Goal: Task Accomplishment & Management: Manage account settings

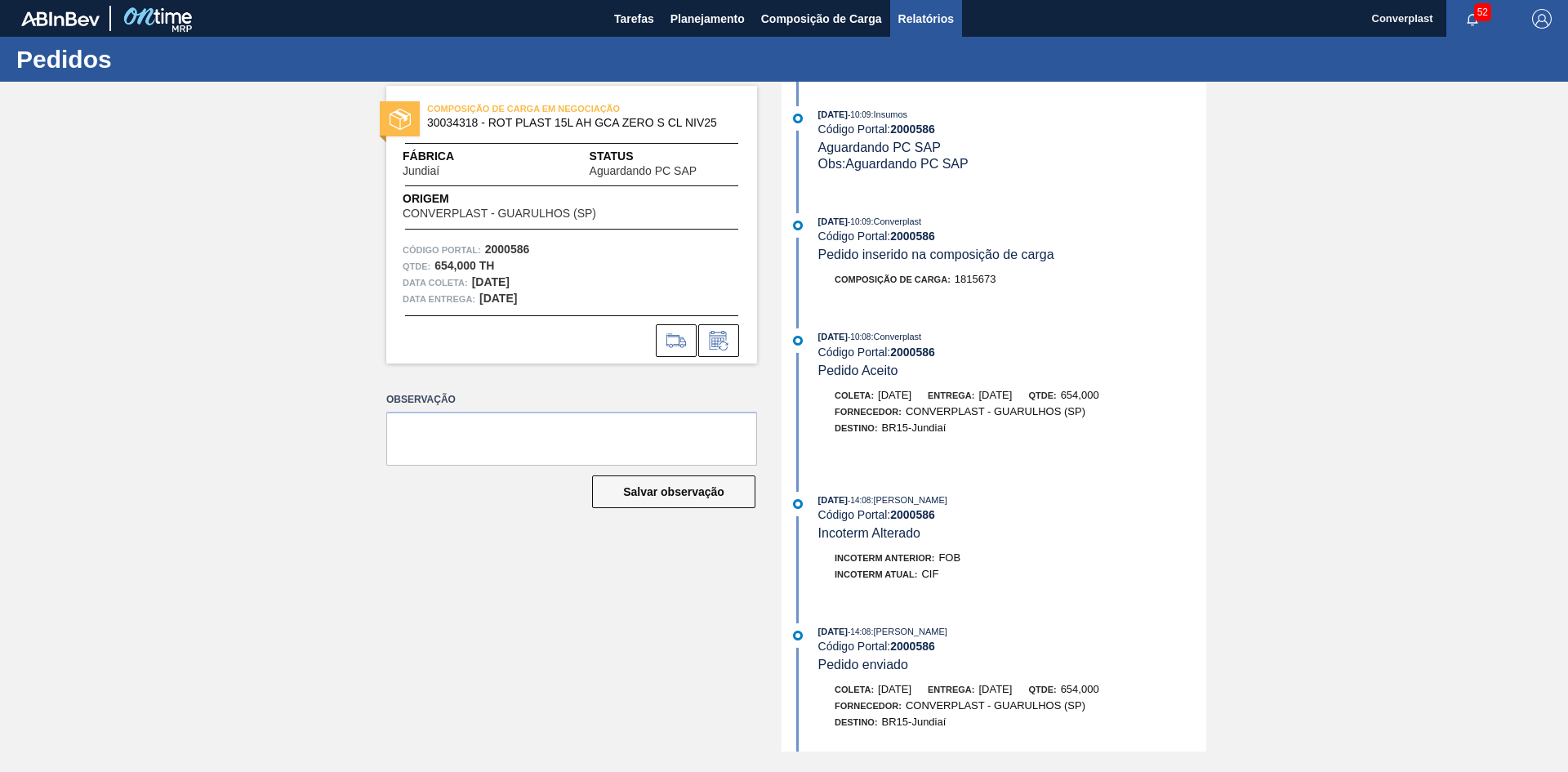
click at [918, 16] on span "Relatórios" at bounding box center [926, 19] width 56 height 20
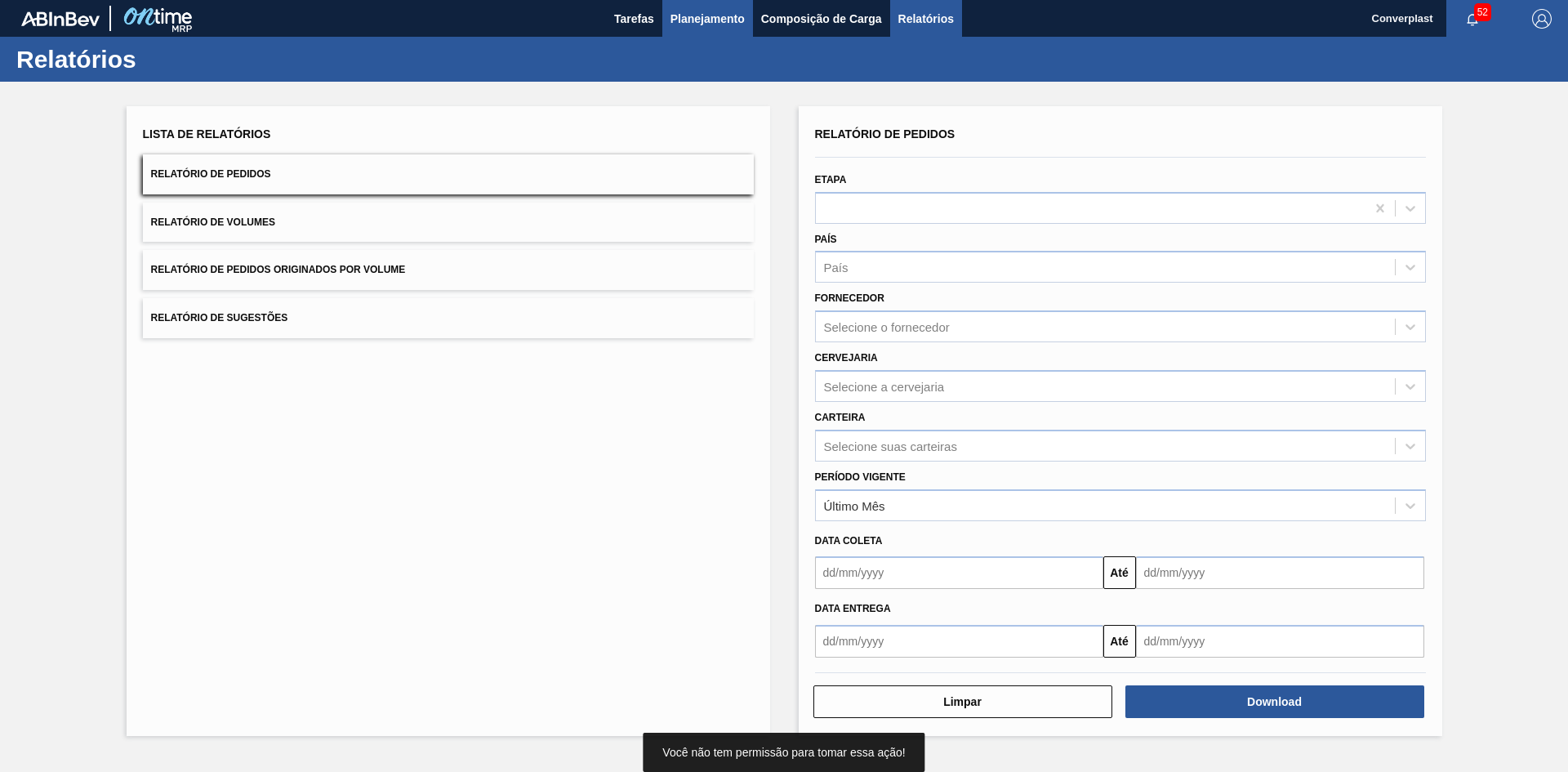
click at [724, 18] on span "Planejamento" at bounding box center [708, 19] width 75 height 20
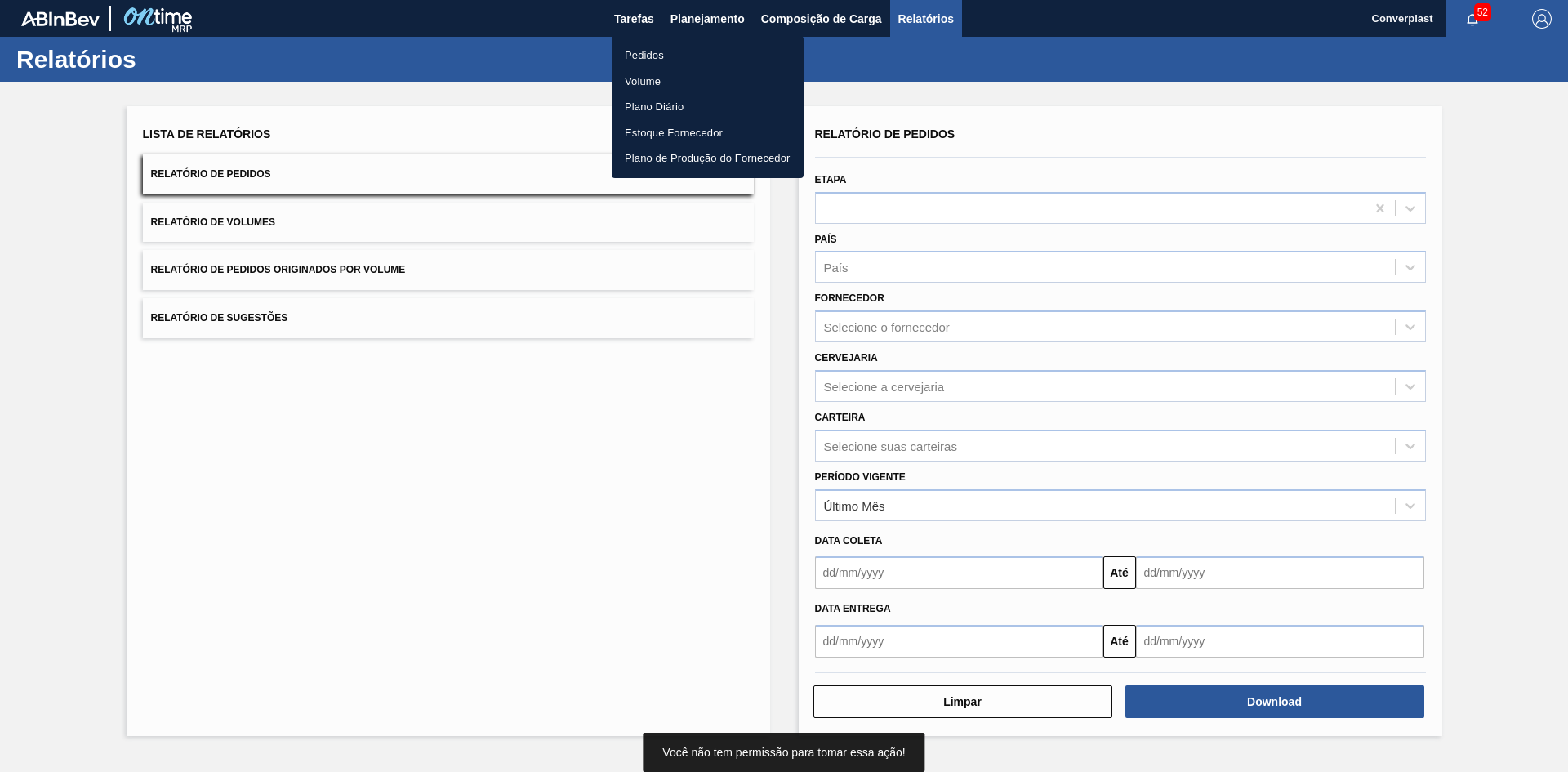
click at [708, 48] on li "Pedidos" at bounding box center [707, 55] width 192 height 26
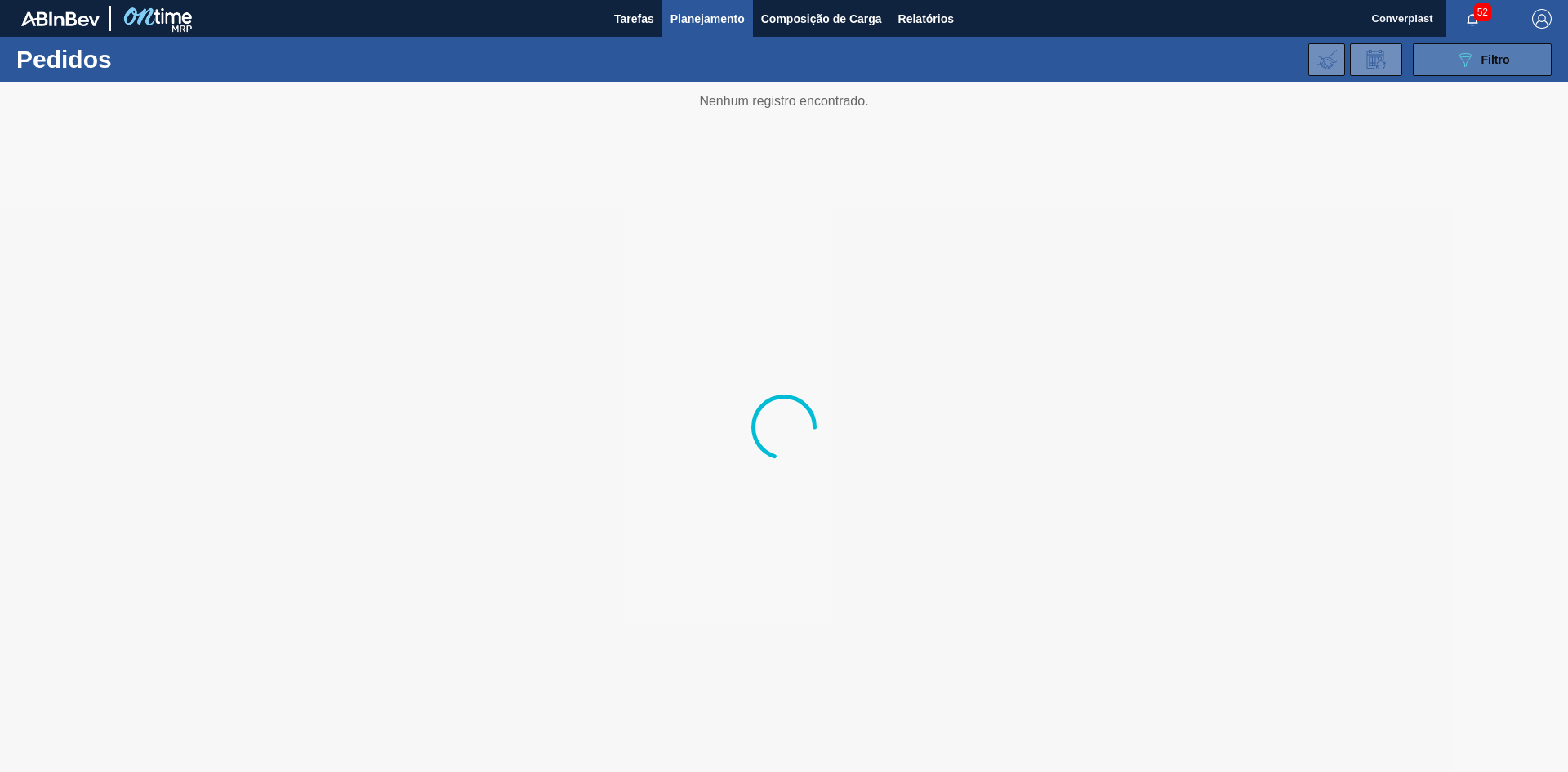
click at [1443, 49] on button "089F7B8B-B2A5-4AFE-B5C0-19BA573D28AC Filtro" at bounding box center [1482, 60] width 139 height 33
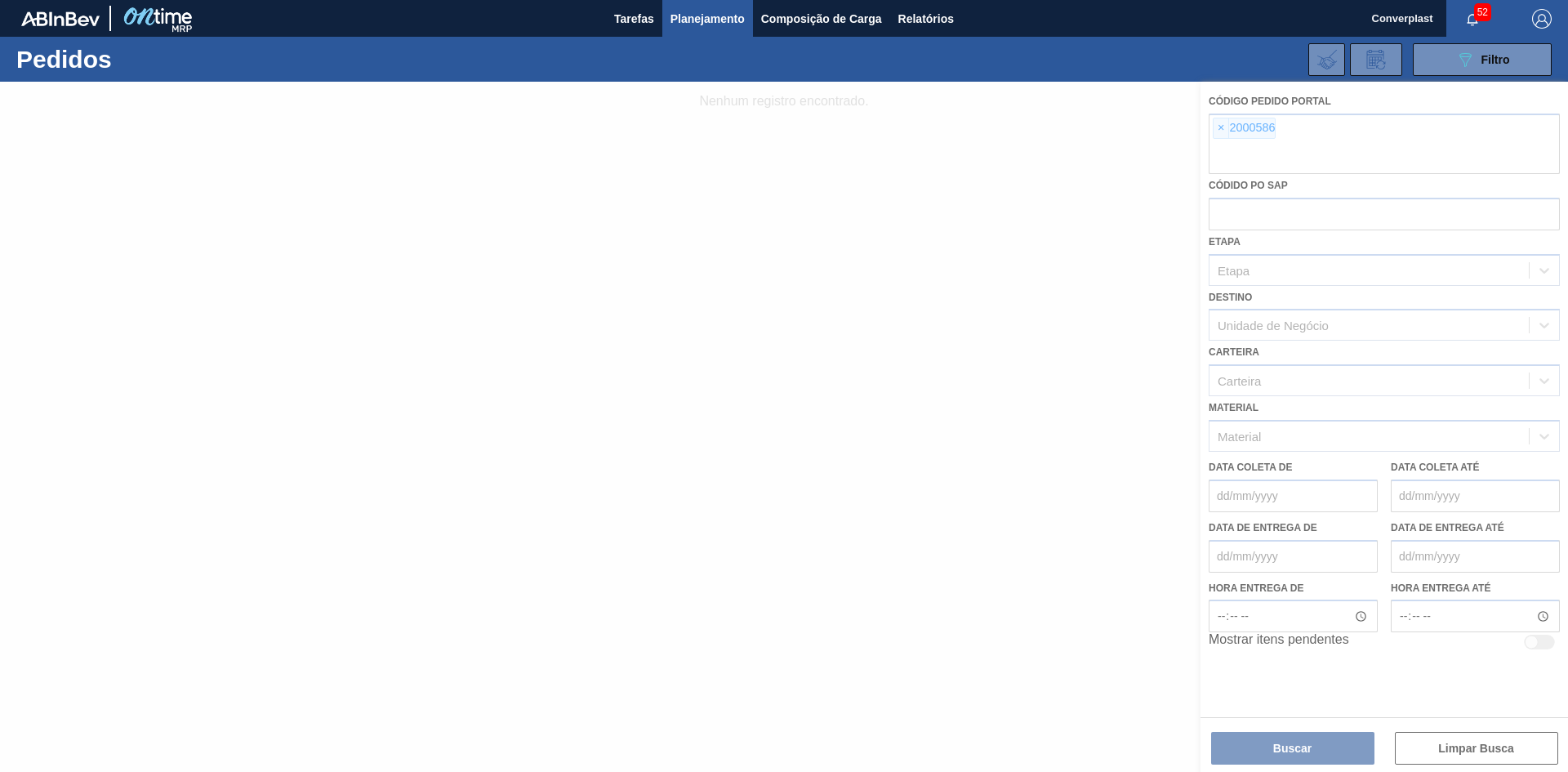
click at [1220, 131] on div at bounding box center [784, 426] width 1568 height 690
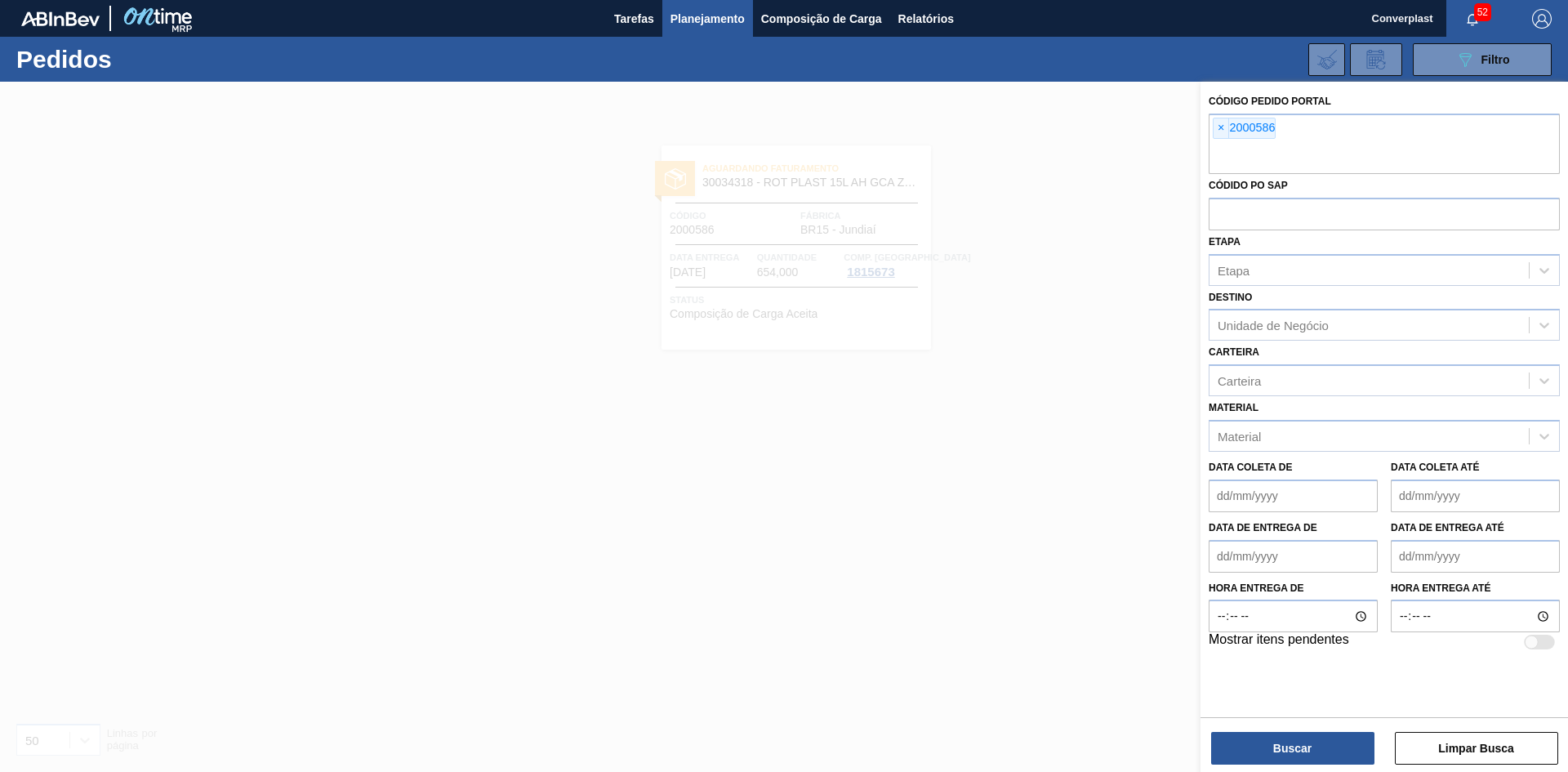
click at [1220, 131] on span "×" at bounding box center [1221, 128] width 15 height 20
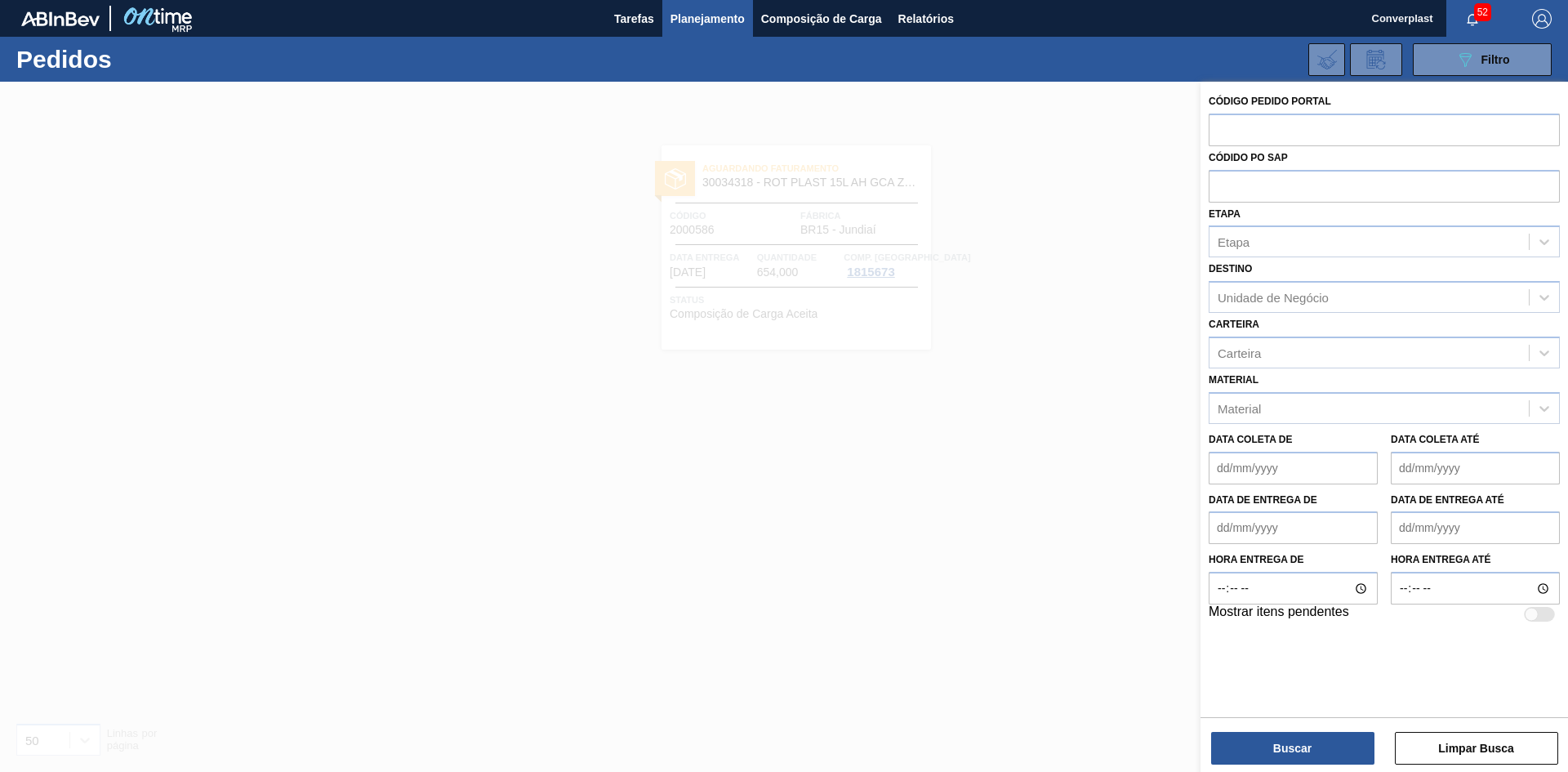
paste input "1996900"
type input "1996900"
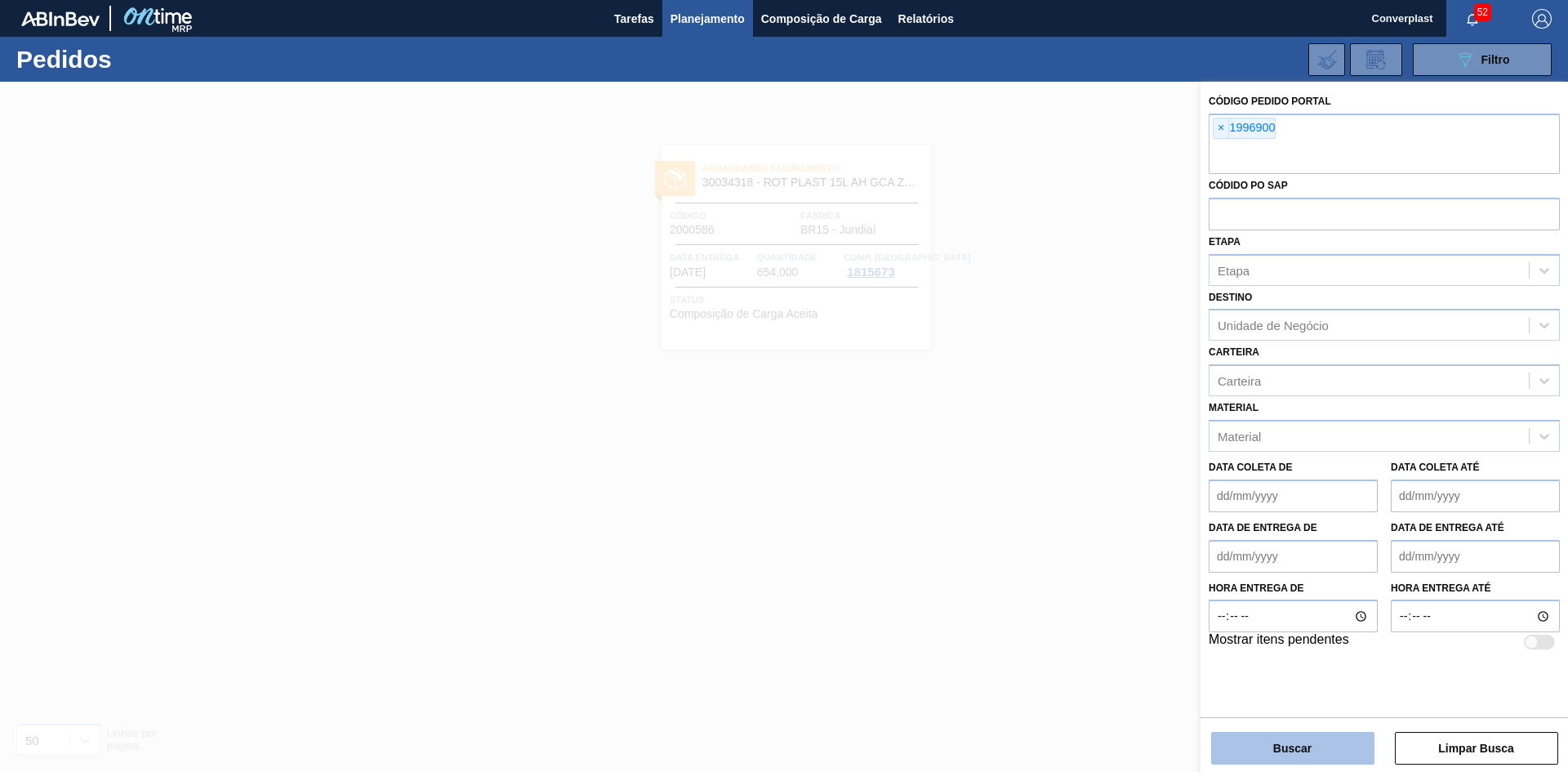
click at [1270, 744] on button "Buscar" at bounding box center [1293, 748] width 163 height 33
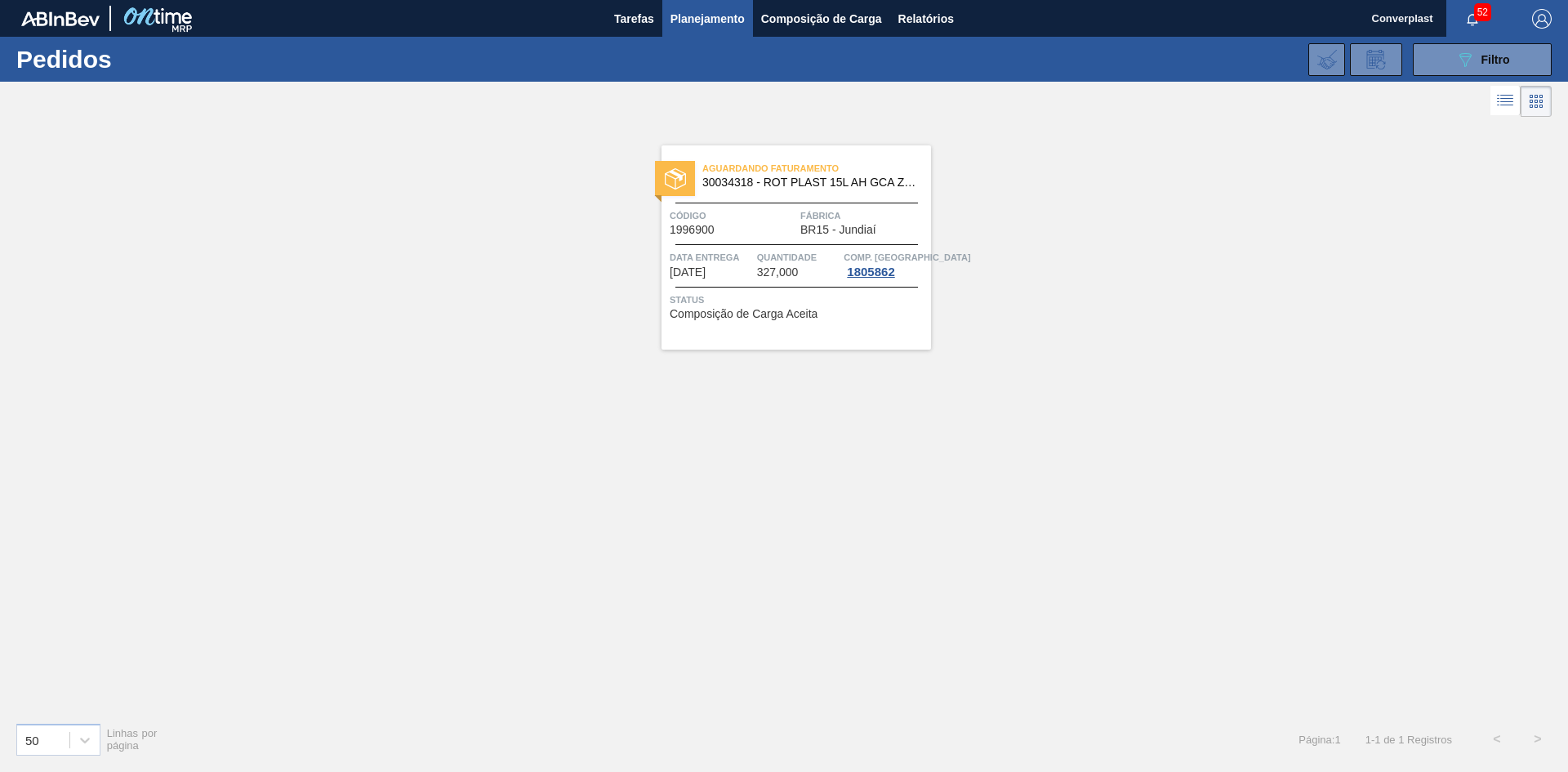
click at [840, 220] on span "Fábrica" at bounding box center [864, 215] width 126 height 16
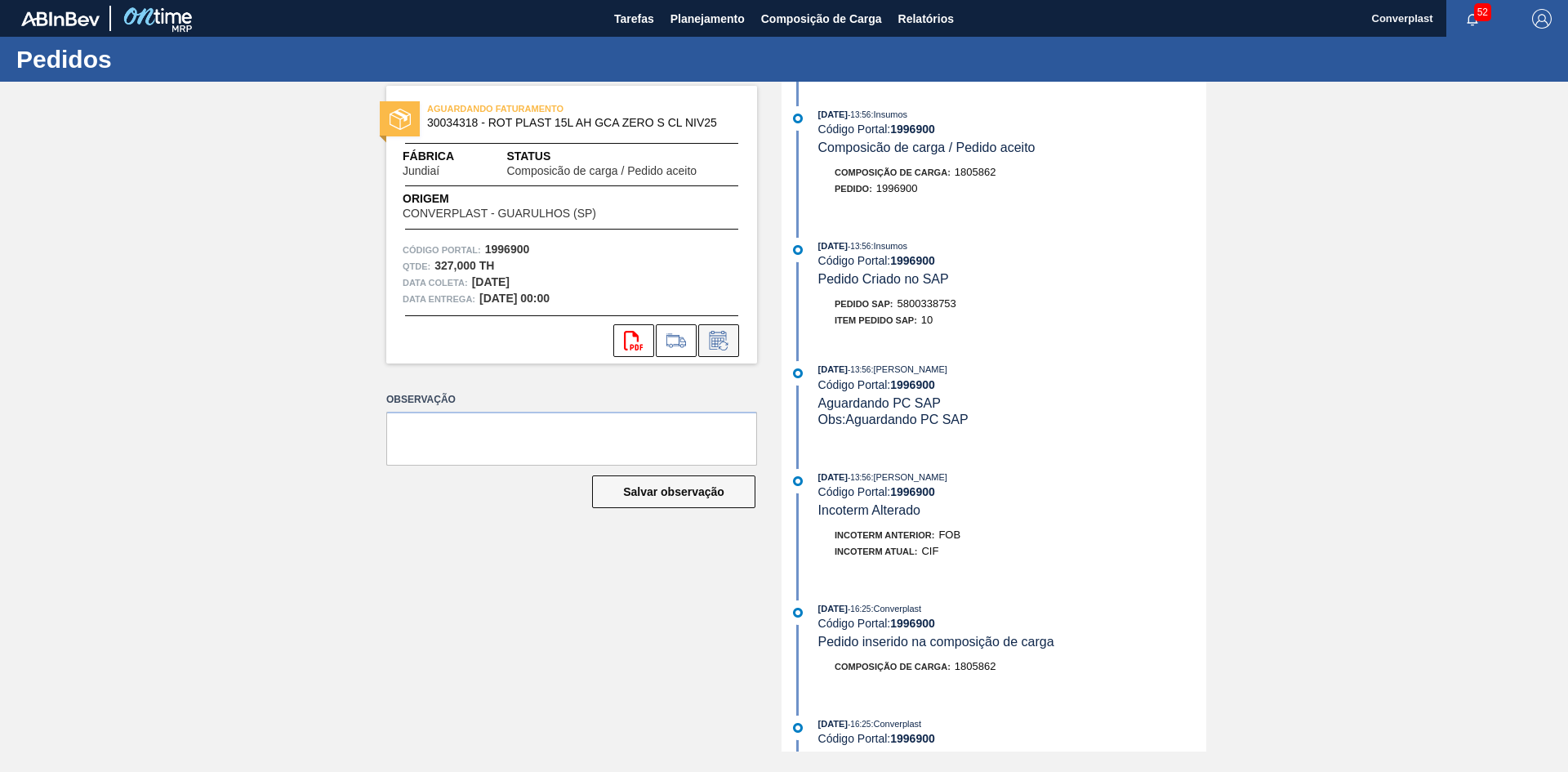
click at [722, 340] on icon at bounding box center [718, 342] width 12 height 10
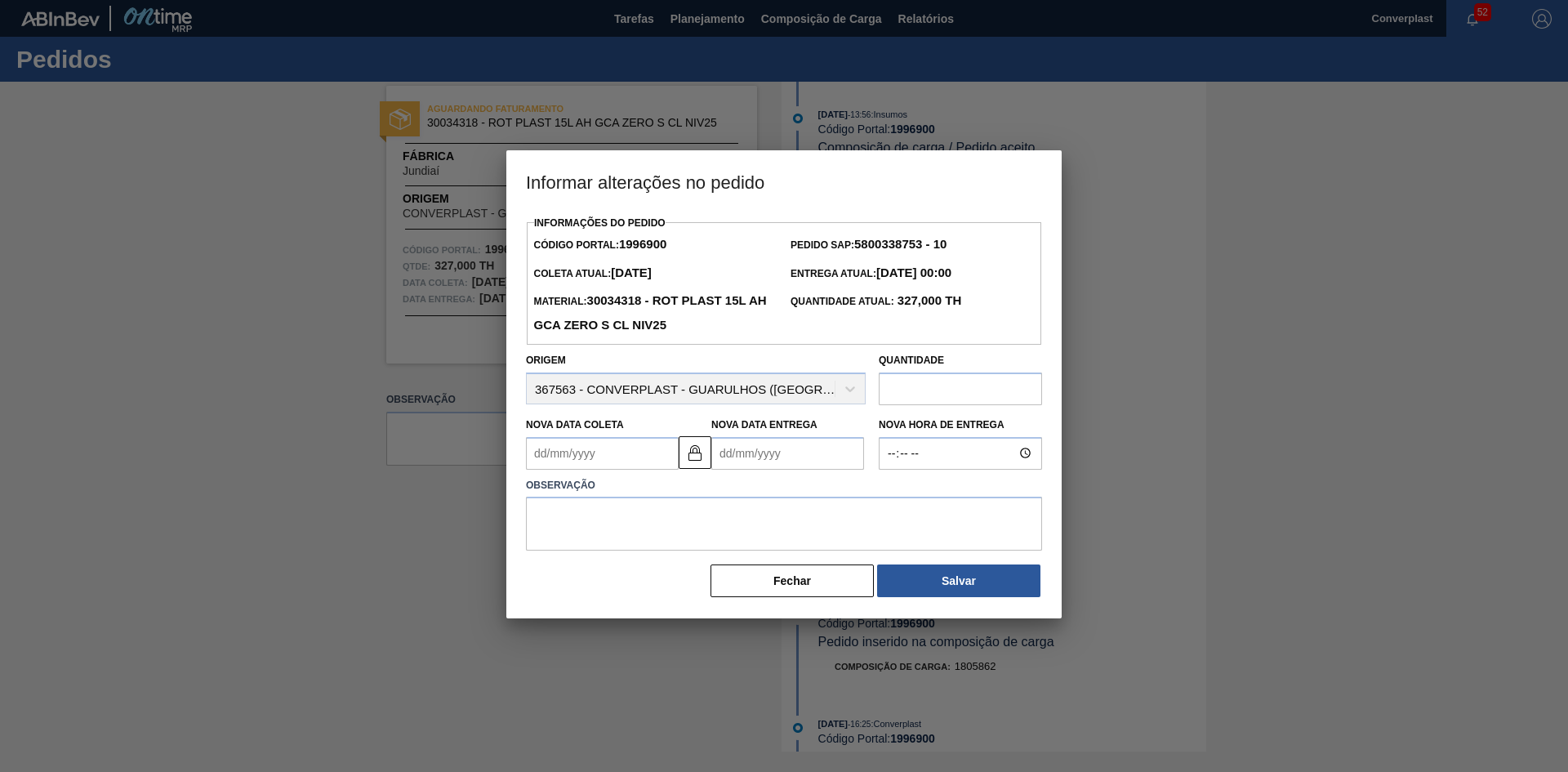
click at [934, 391] on input "text" at bounding box center [960, 388] width 163 height 33
type input "880"
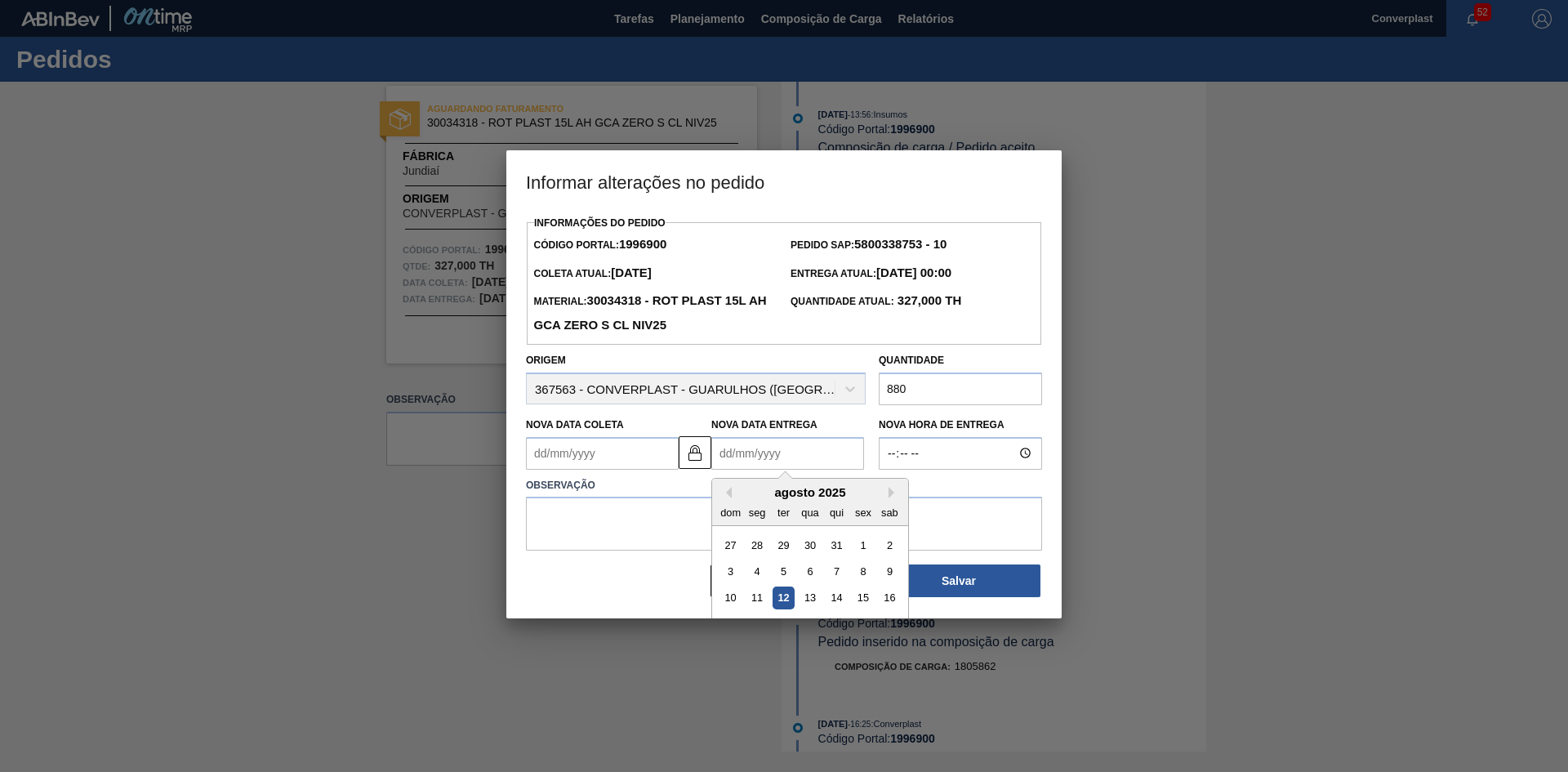
click at [824, 447] on Entrega "Nova Data Entrega" at bounding box center [788, 453] width 153 height 33
type Coleta "[DATE]"
type Entrega "2"
type Coleta "[DATE]"
type Entrega "[DATE]"
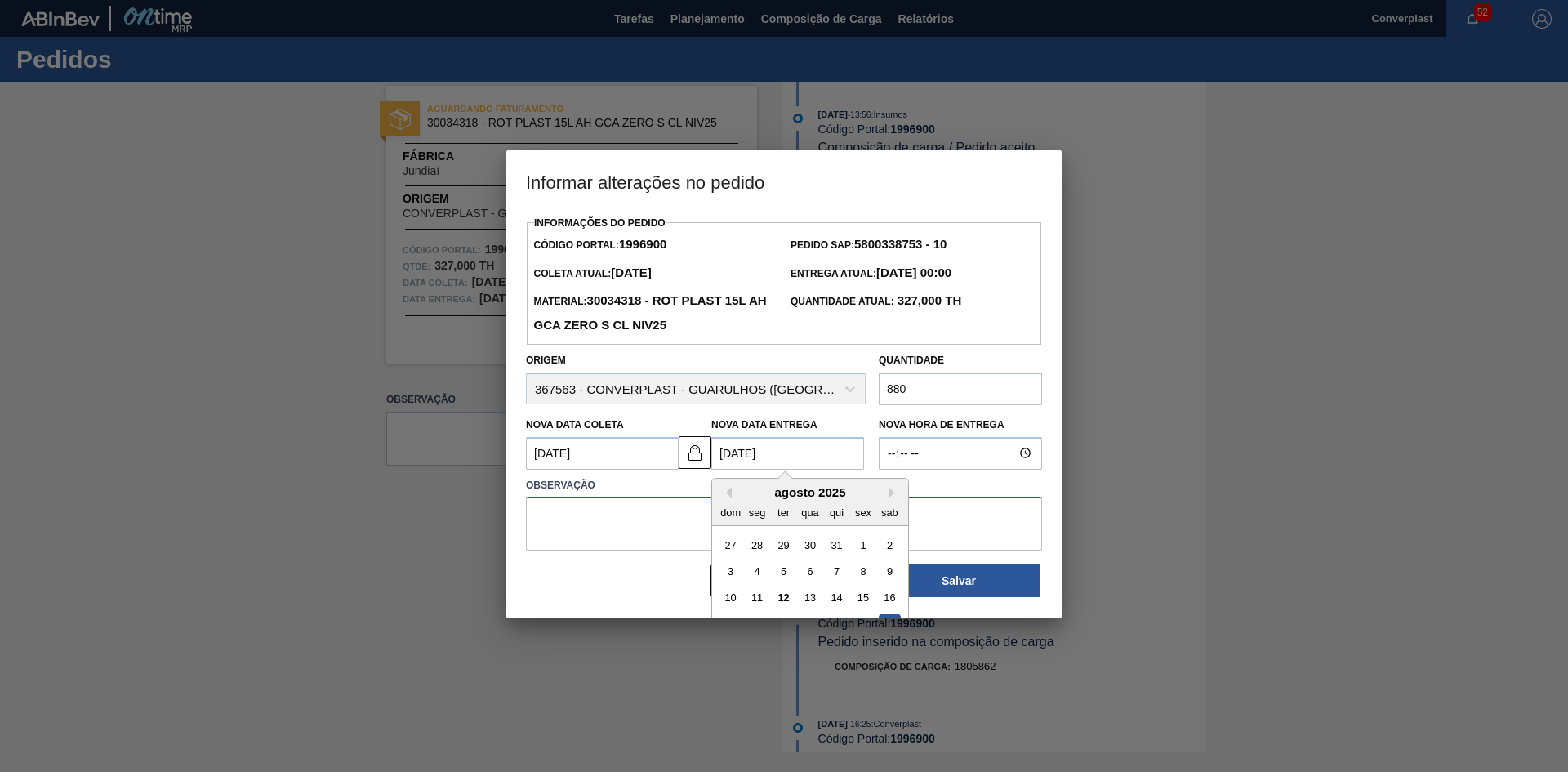
click at [612, 510] on textarea at bounding box center [784, 523] width 516 height 54
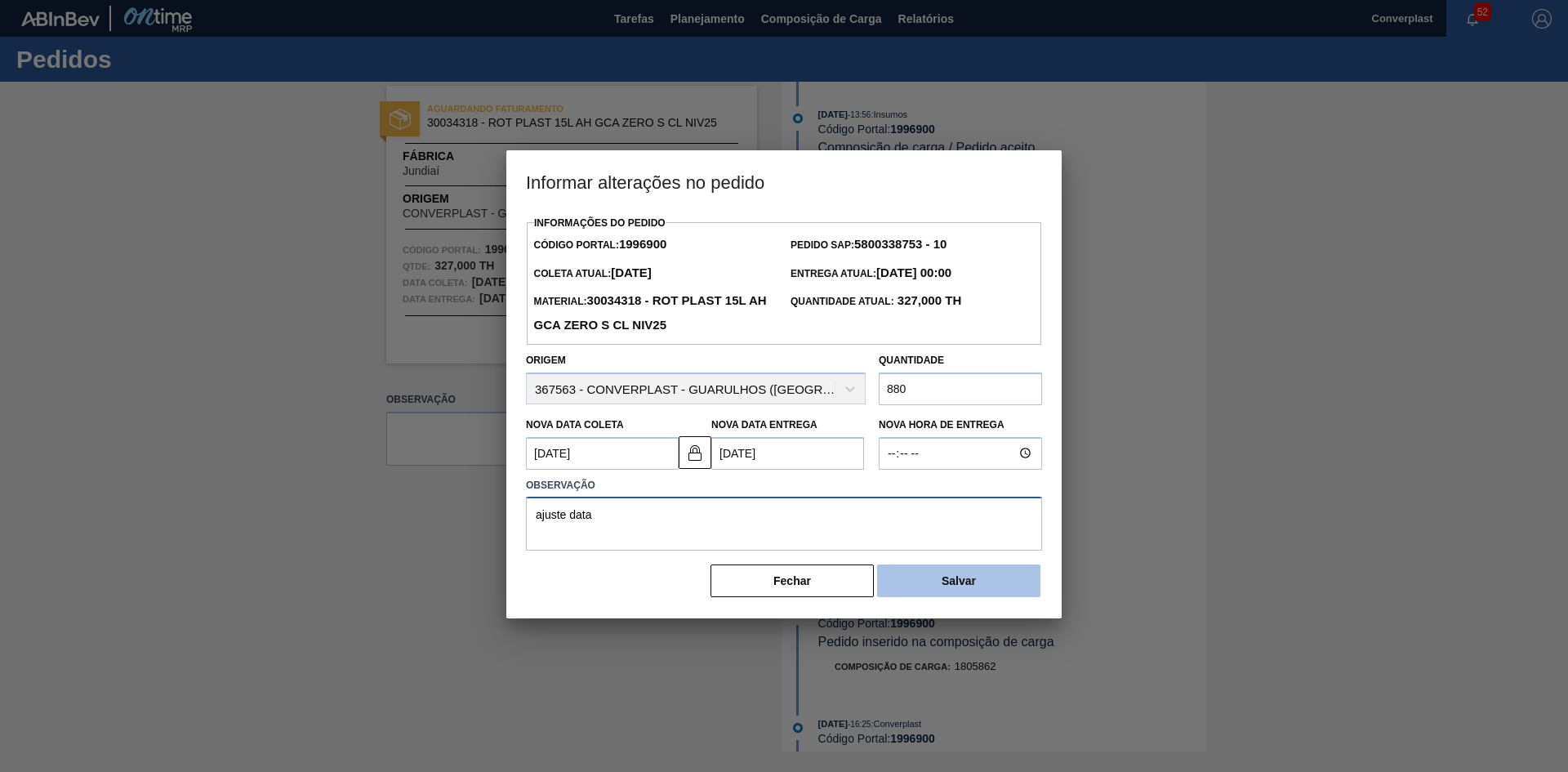
type textarea "ajuste data"
click at [982, 585] on button "Salvar" at bounding box center [959, 580] width 163 height 33
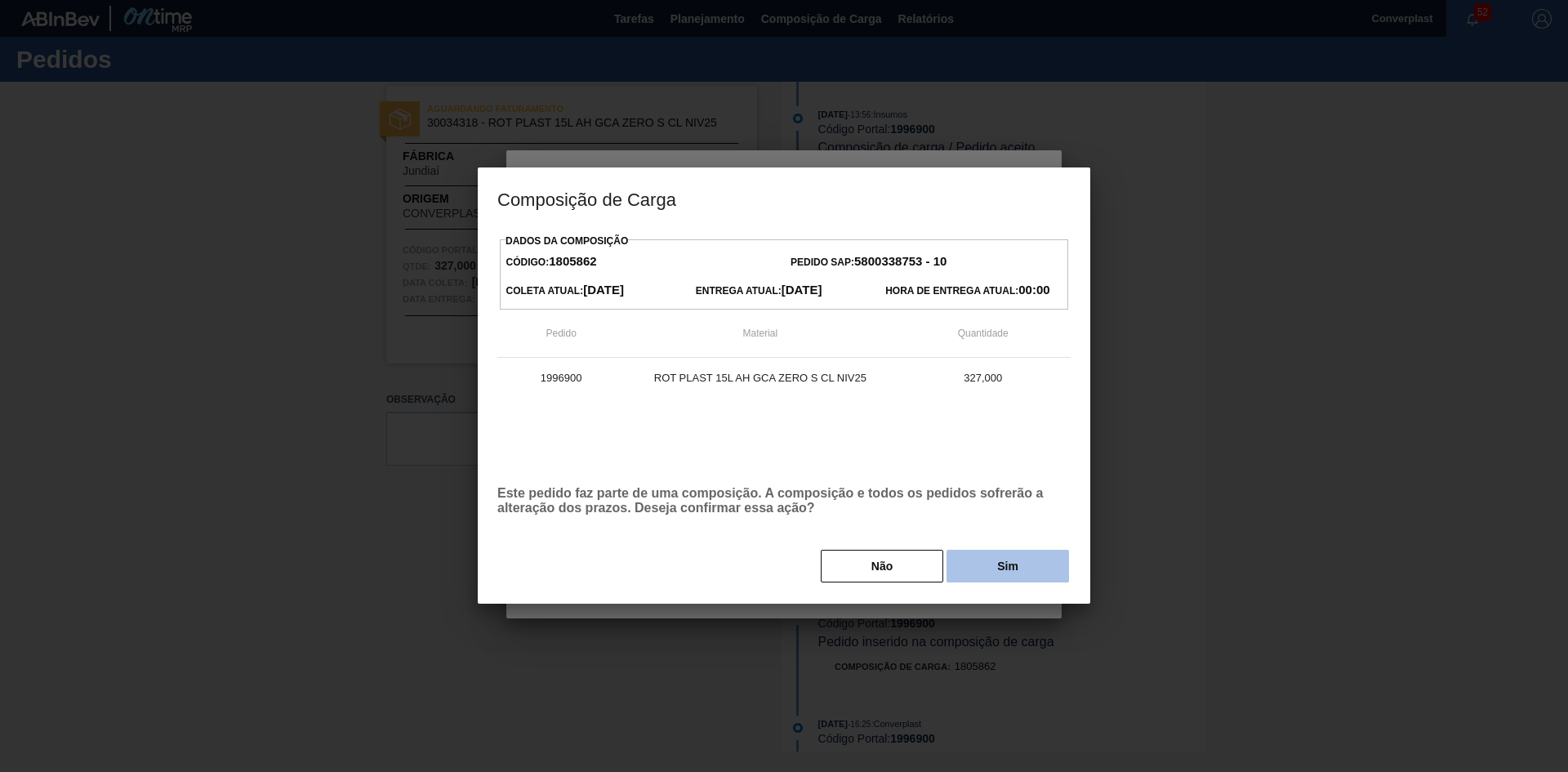
click at [1000, 561] on button "Sim" at bounding box center [1007, 566] width 123 height 33
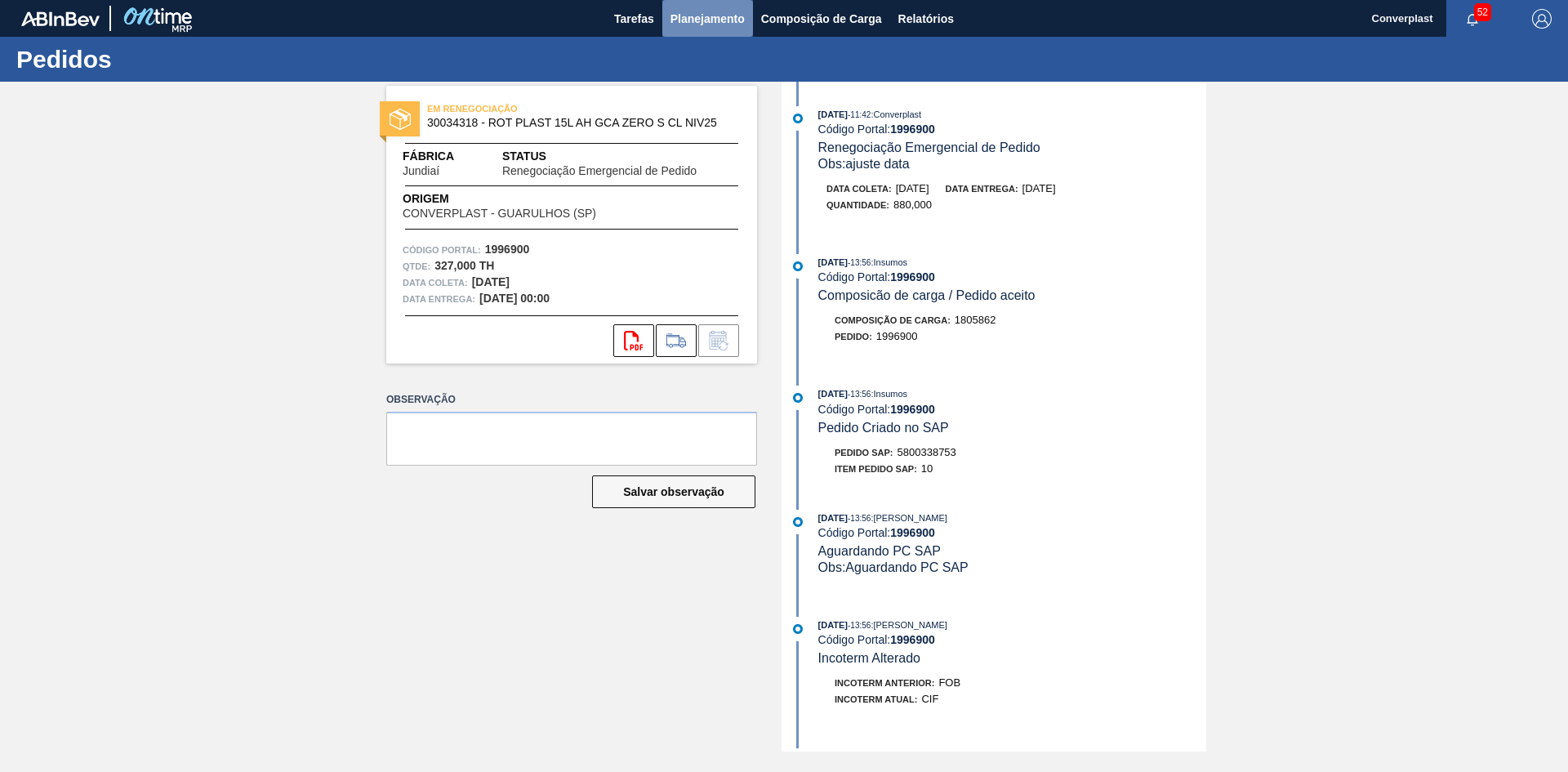
click at [702, 10] on span "Planejamento" at bounding box center [708, 19] width 75 height 20
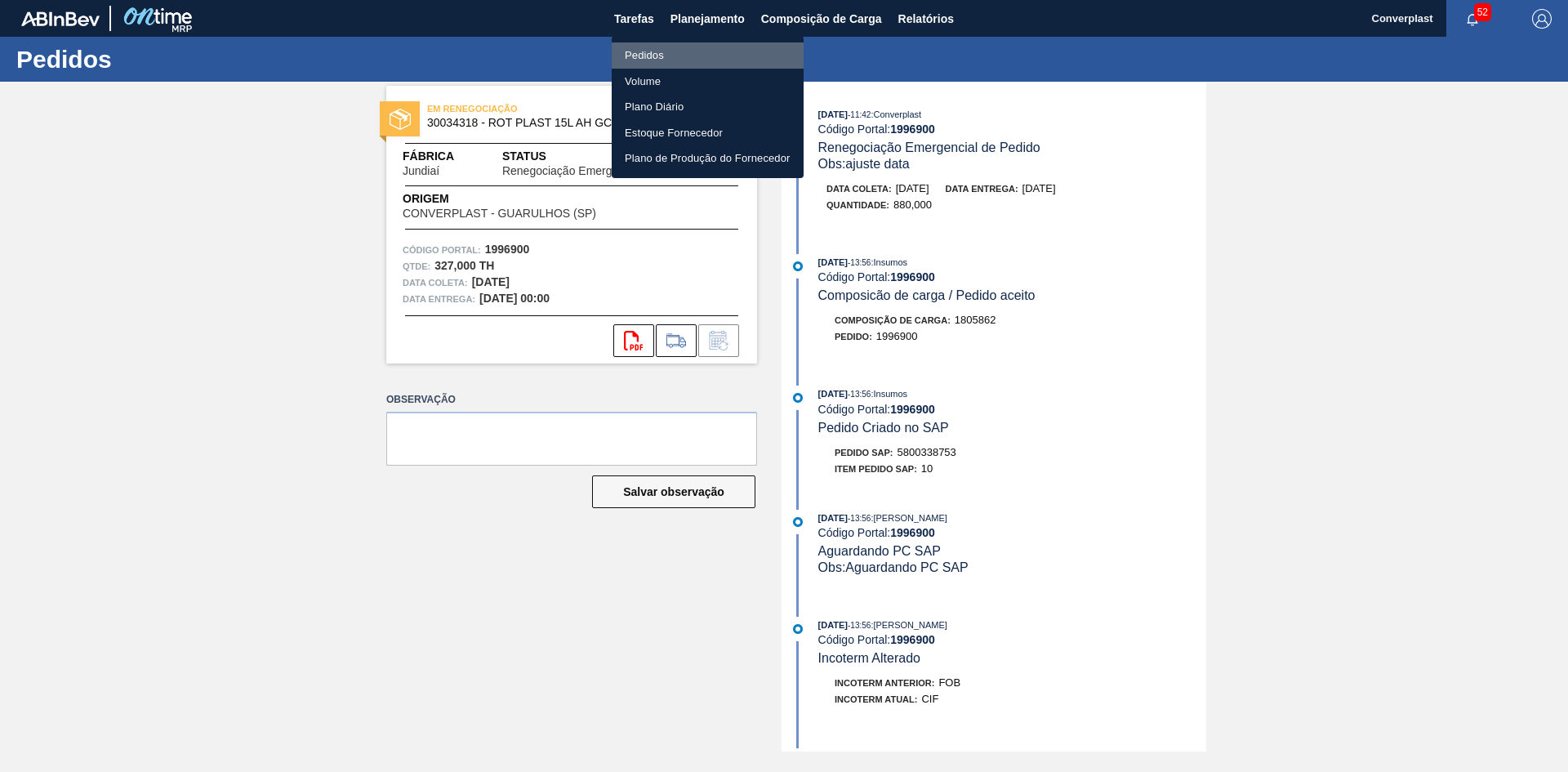
click at [658, 55] on li "Pedidos" at bounding box center [707, 55] width 192 height 26
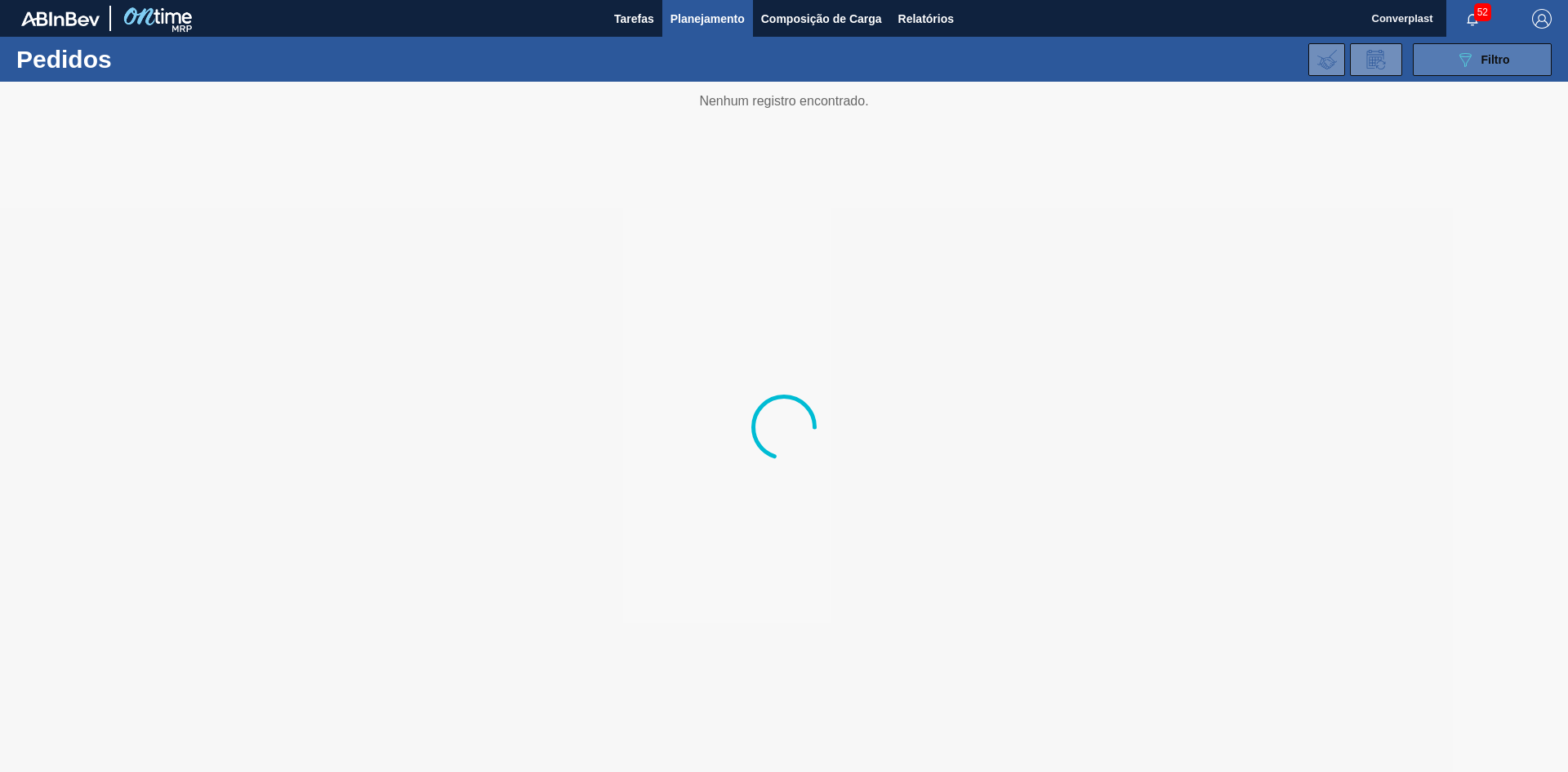
click at [1523, 55] on button "089F7B8B-B2A5-4AFE-B5C0-19BA573D28AC Filtro" at bounding box center [1482, 60] width 139 height 33
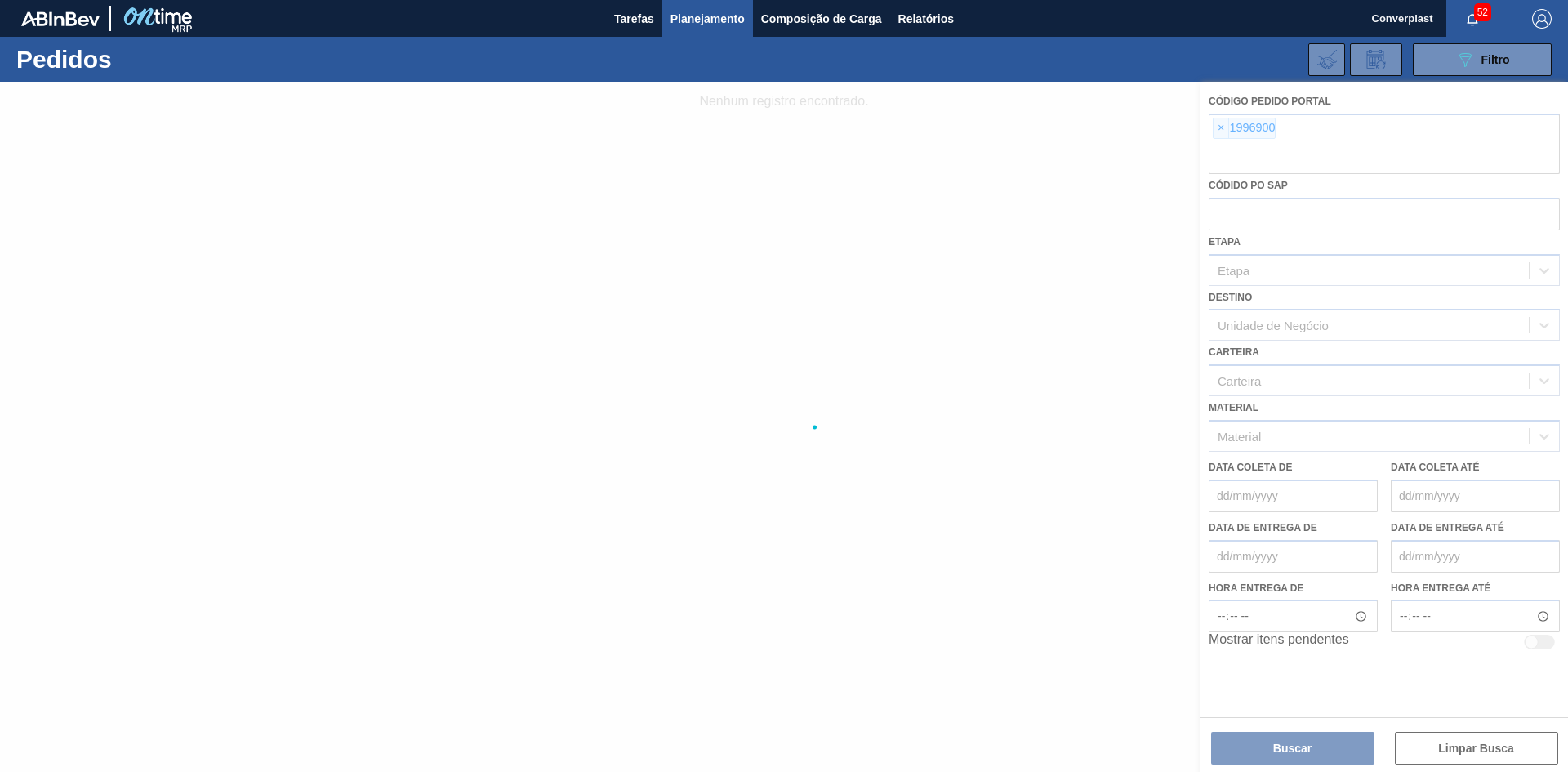
click at [1215, 126] on div at bounding box center [784, 426] width 1568 height 690
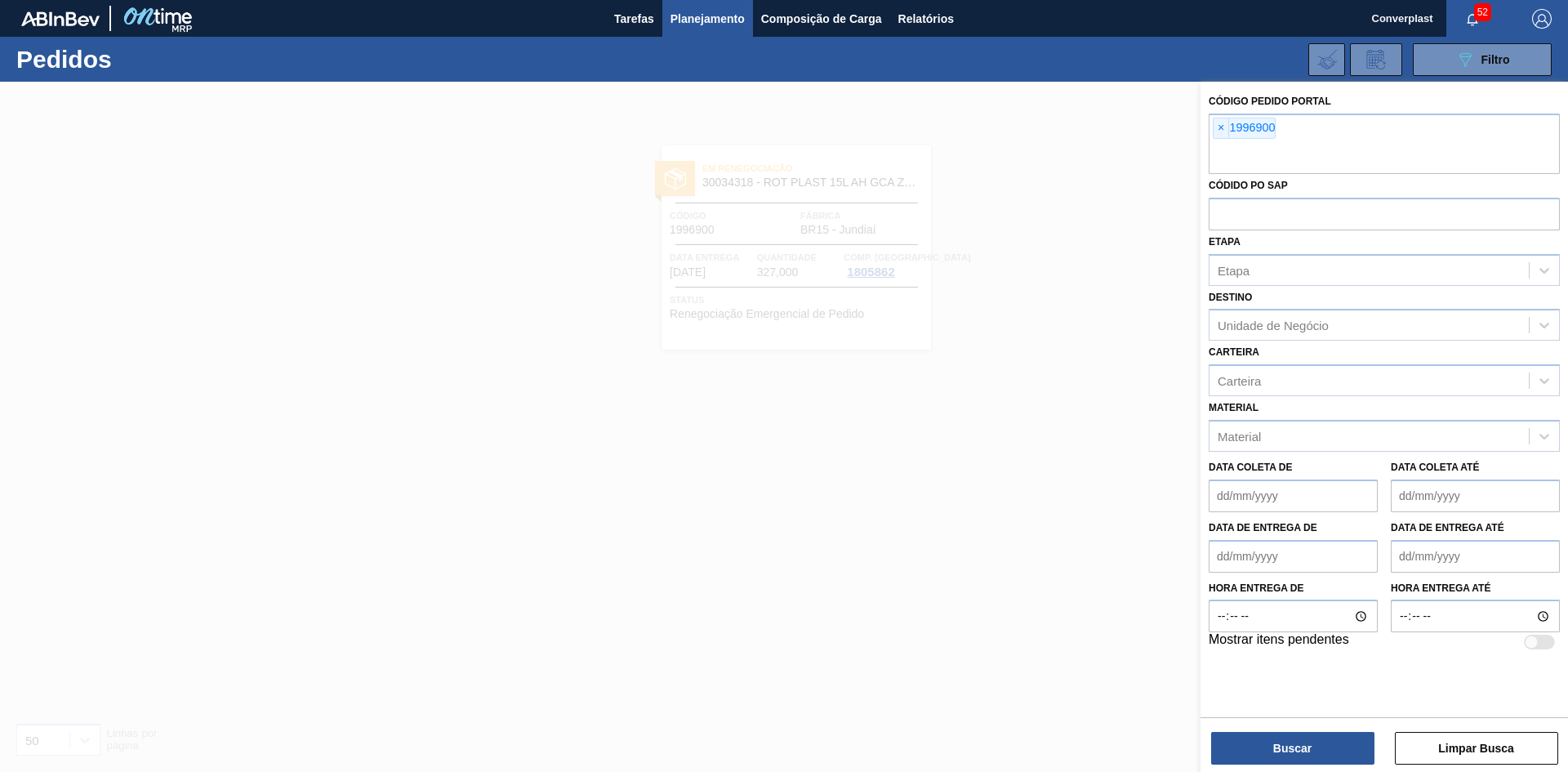
click at [1218, 129] on span "×" at bounding box center [1221, 128] width 15 height 20
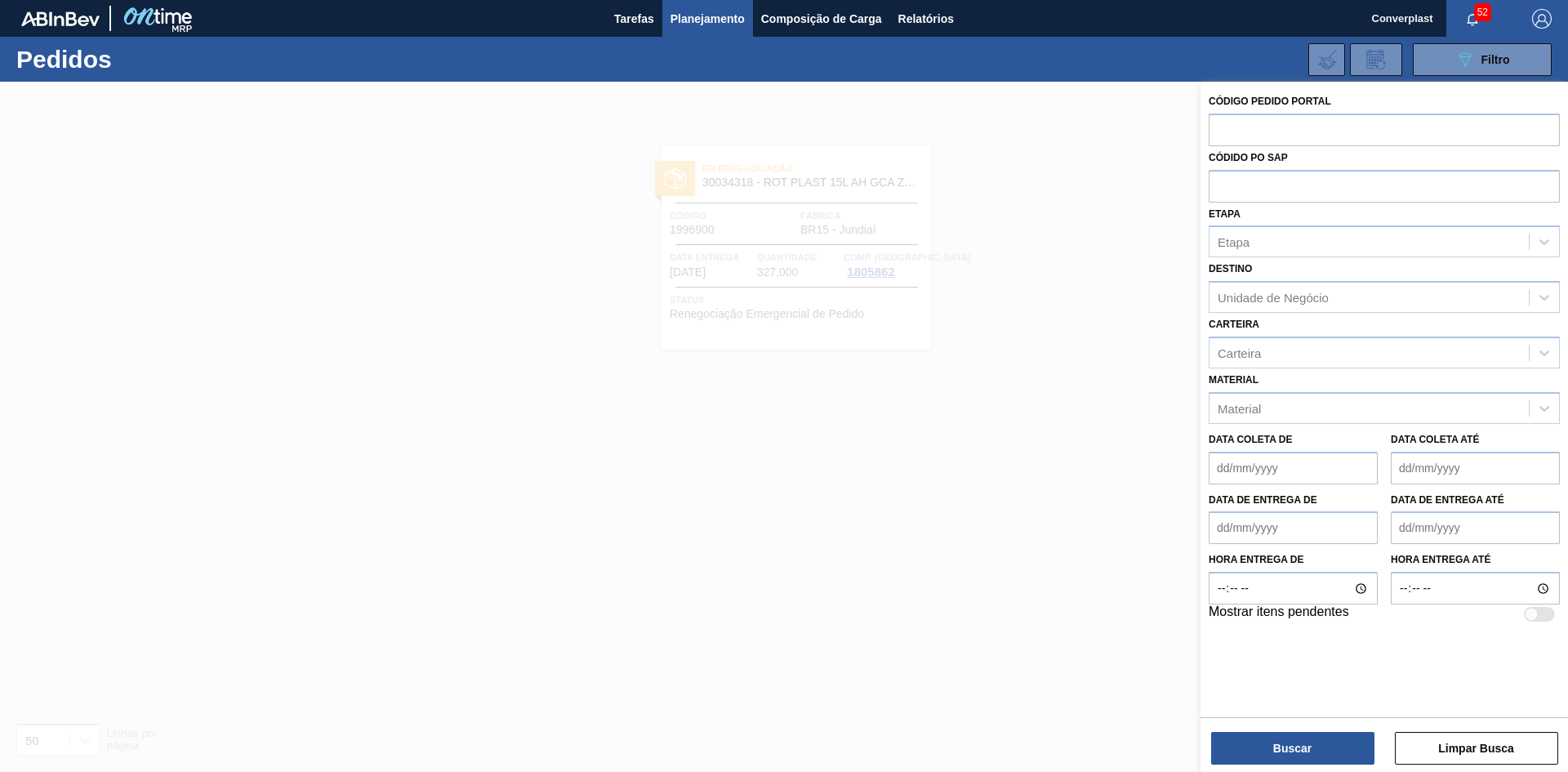
paste input "1994819"
type input "1994819"
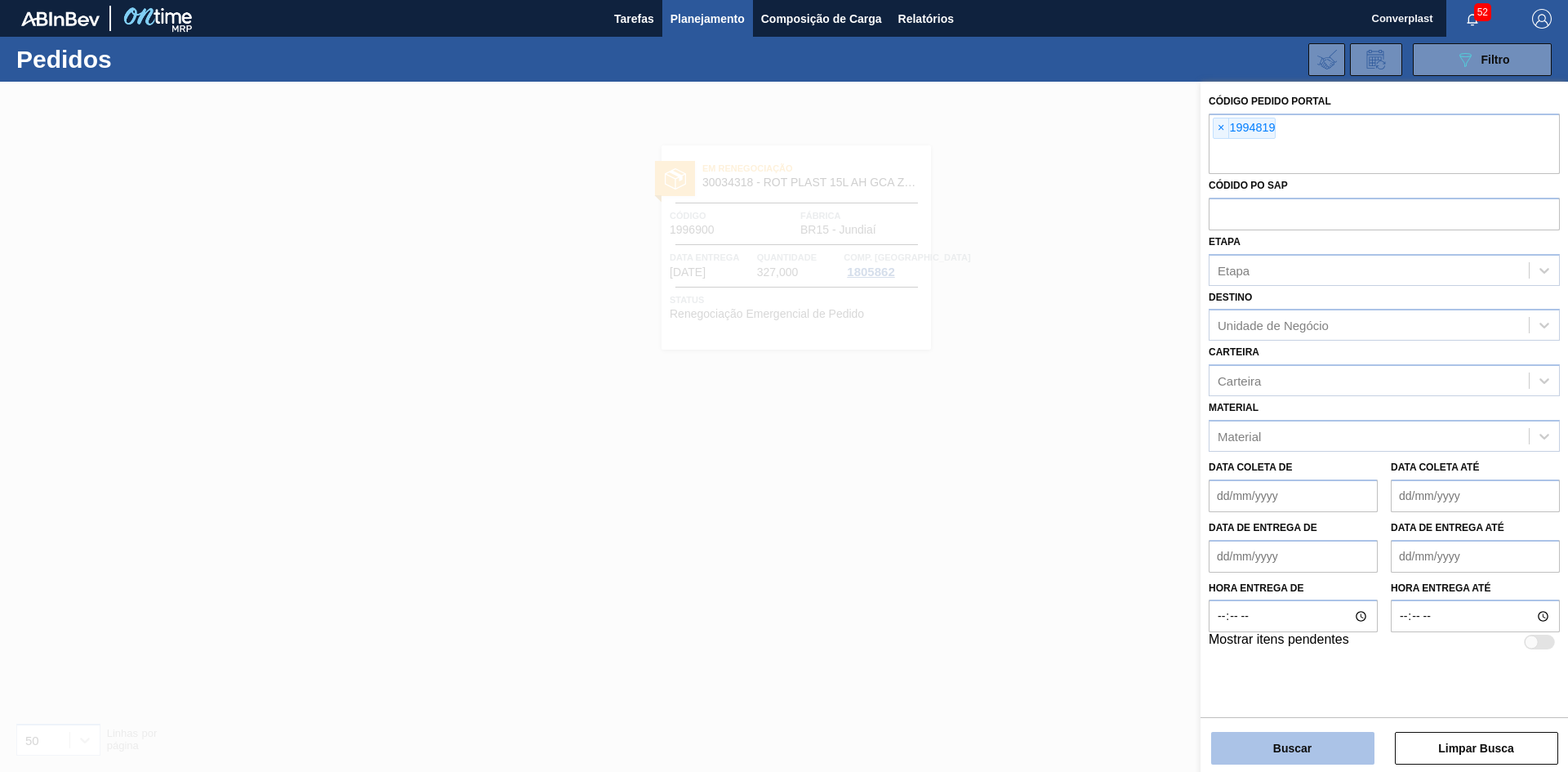
click at [1267, 745] on button "Buscar" at bounding box center [1293, 748] width 163 height 33
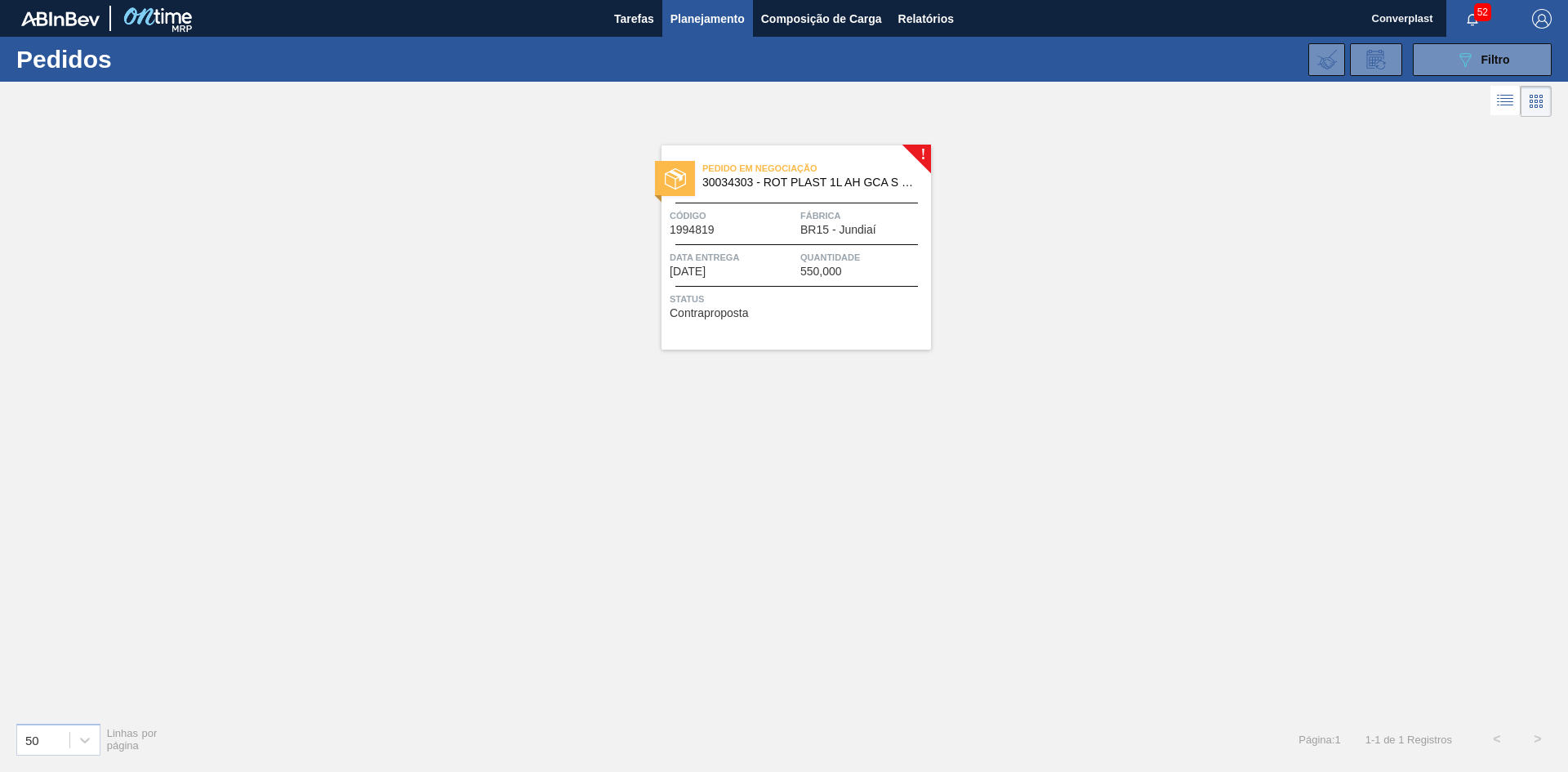
click at [793, 269] on div "Data entrega [DATE]" at bounding box center [733, 263] width 126 height 28
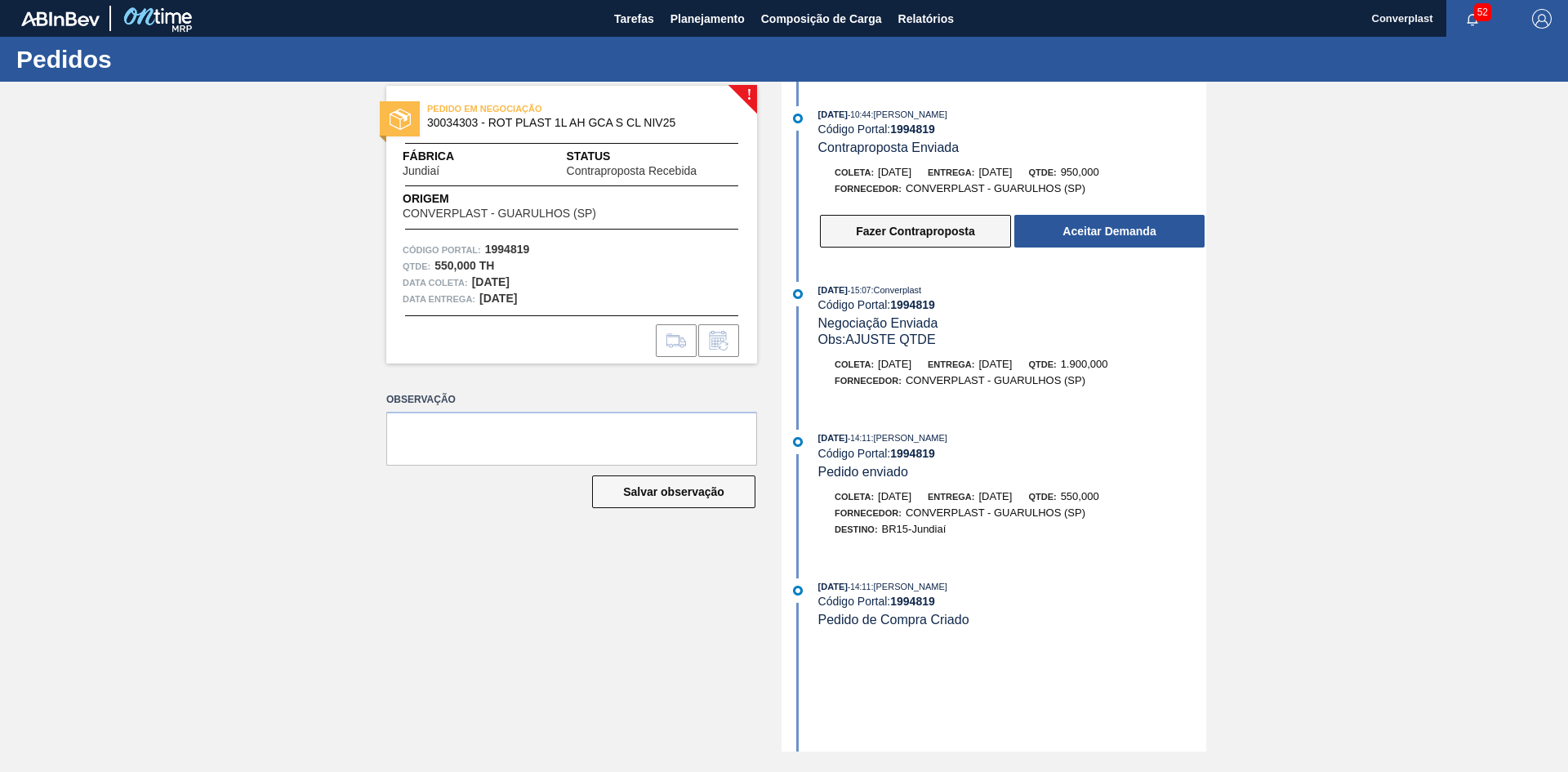
click at [950, 237] on button "Fazer Contraproposta" at bounding box center [915, 231] width 191 height 33
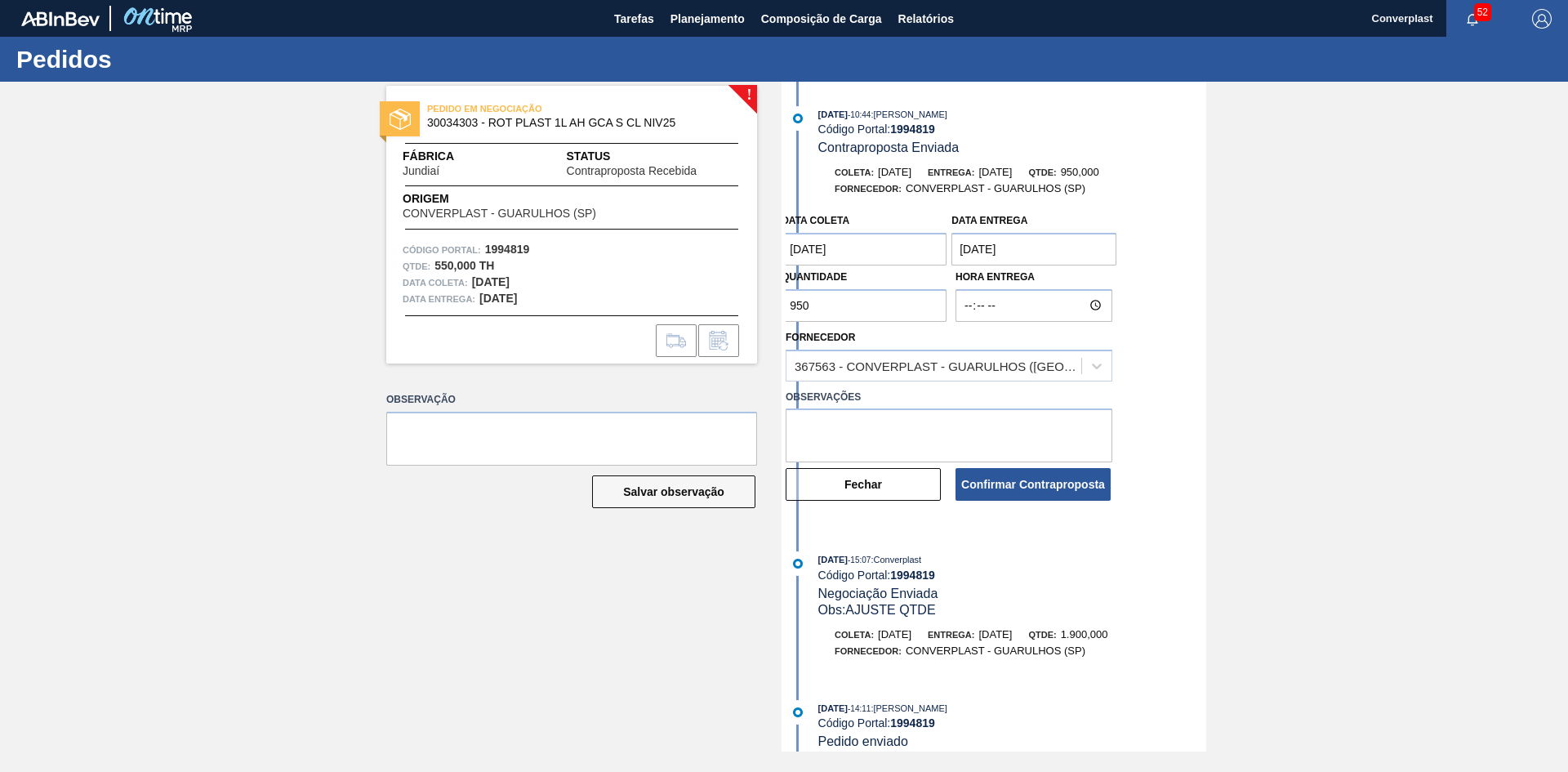
drag, startPoint x: 856, startPoint y: 315, endPoint x: 653, endPoint y: 317, distance: 203.0
click at [653, 317] on div "! PEDIDO EM NEGOCIAÇÃO 30034303 - ROT PLAST 1L AH GCA S CL NIV25 Fábrica Jundia…" at bounding box center [784, 417] width 1568 height 670
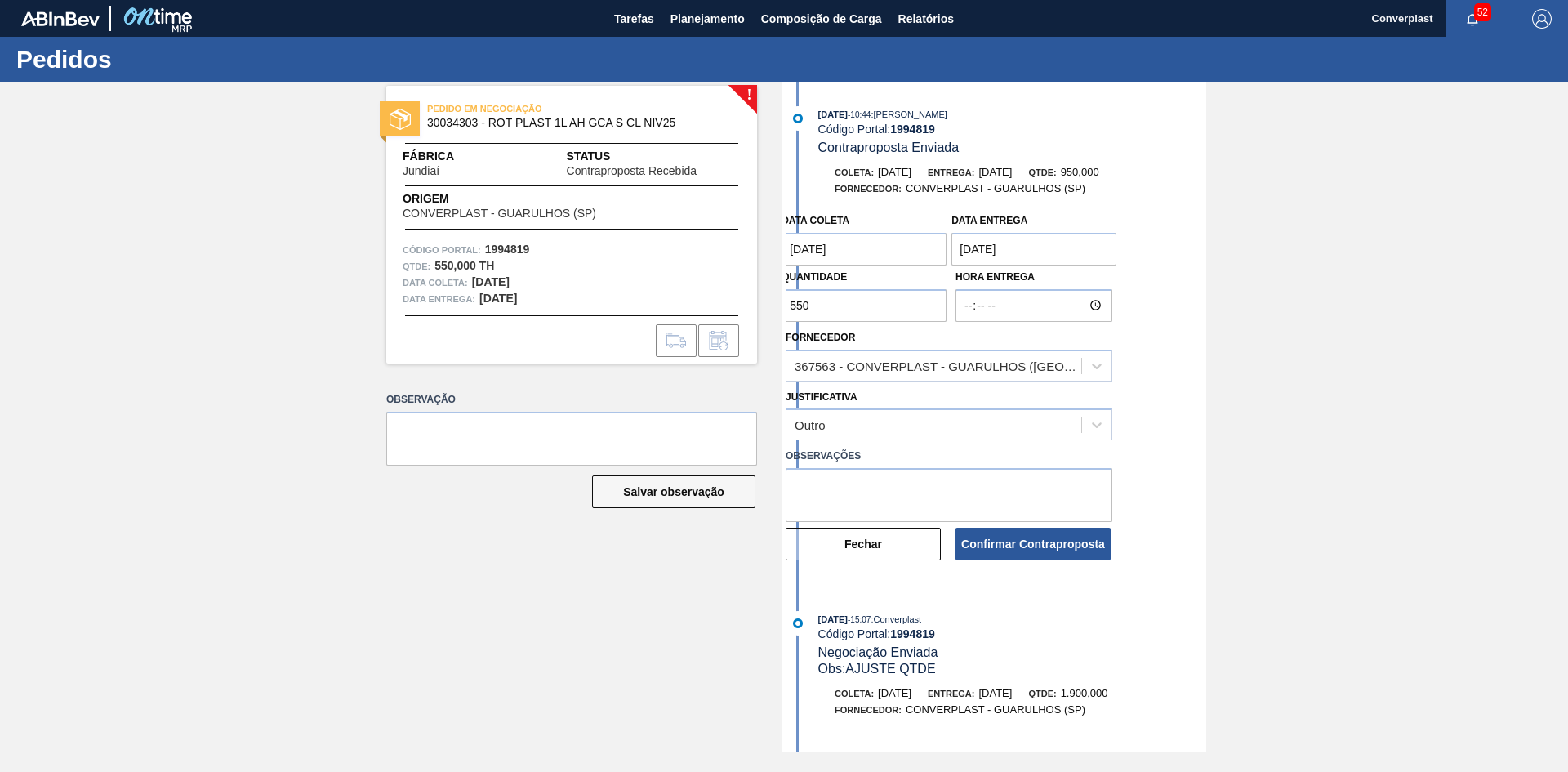
type input "550"
click at [866, 519] on textarea at bounding box center [949, 495] width 327 height 54
type textarea "ajuste quantidade"
click at [1040, 539] on button "Confirmar Contraproposta" at bounding box center [1032, 544] width 155 height 33
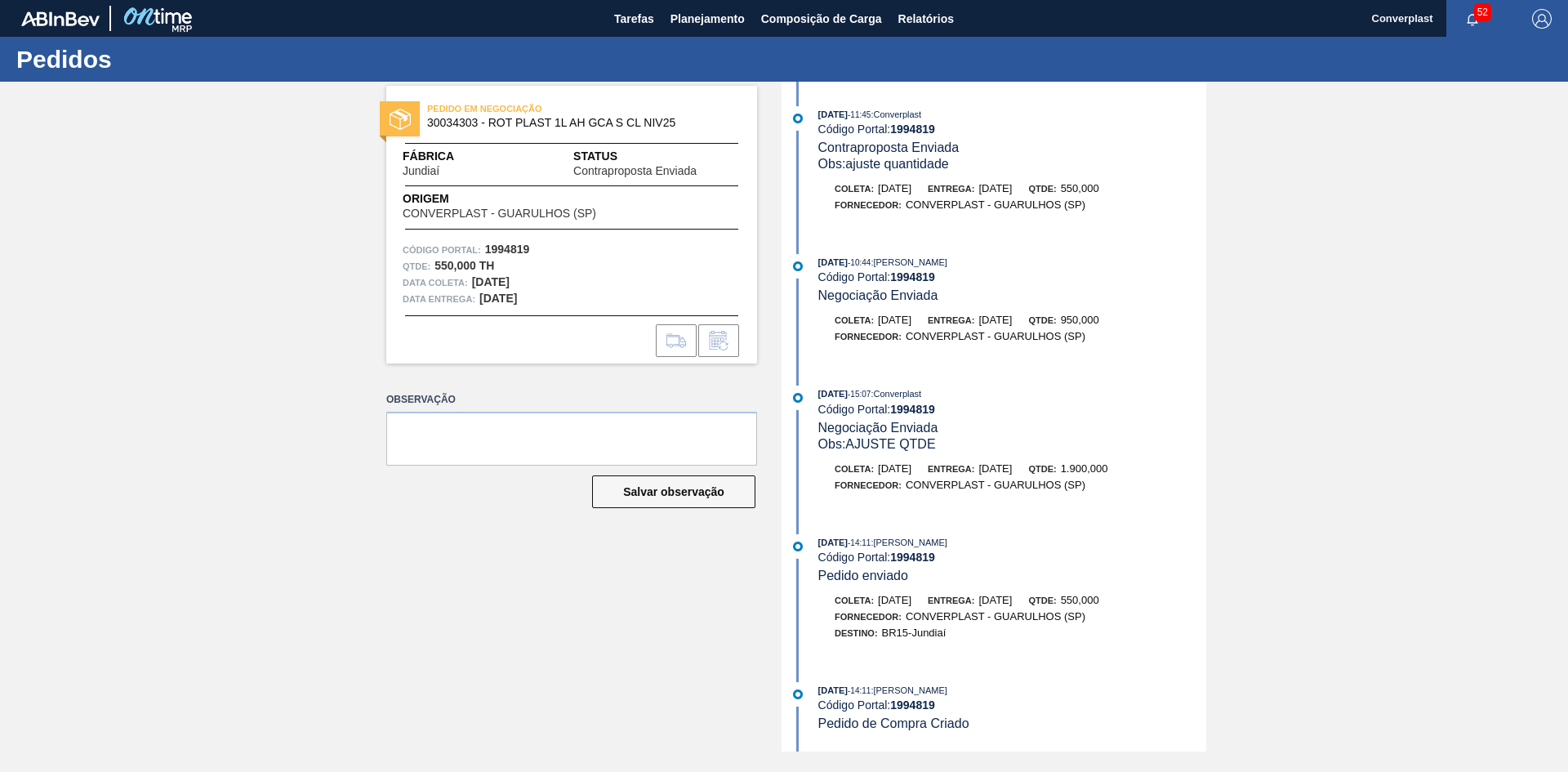
click at [1190, 460] on div "Coleta: [DATE] Entrega: [DATE] Qtde: 1.900,000" at bounding box center [1012, 468] width 388 height 16
click at [1081, 377] on div "[DATE] 11:45 : Converplast Código Portal: 1994819 Contraproposta Enviada Obs: a…" at bounding box center [995, 417] width 420 height 670
drag, startPoint x: 1094, startPoint y: 319, endPoint x: 1182, endPoint y: 326, distance: 88.3
click at [1182, 326] on div "Coleta: [DATE] Entrega: [DATE] Qtde: 950,000" at bounding box center [1012, 320] width 388 height 16
click at [1172, 374] on div "[DATE] 11:45 : Converplast Código Portal: 1994819 Contraproposta Enviada Obs: a…" at bounding box center [995, 417] width 420 height 670
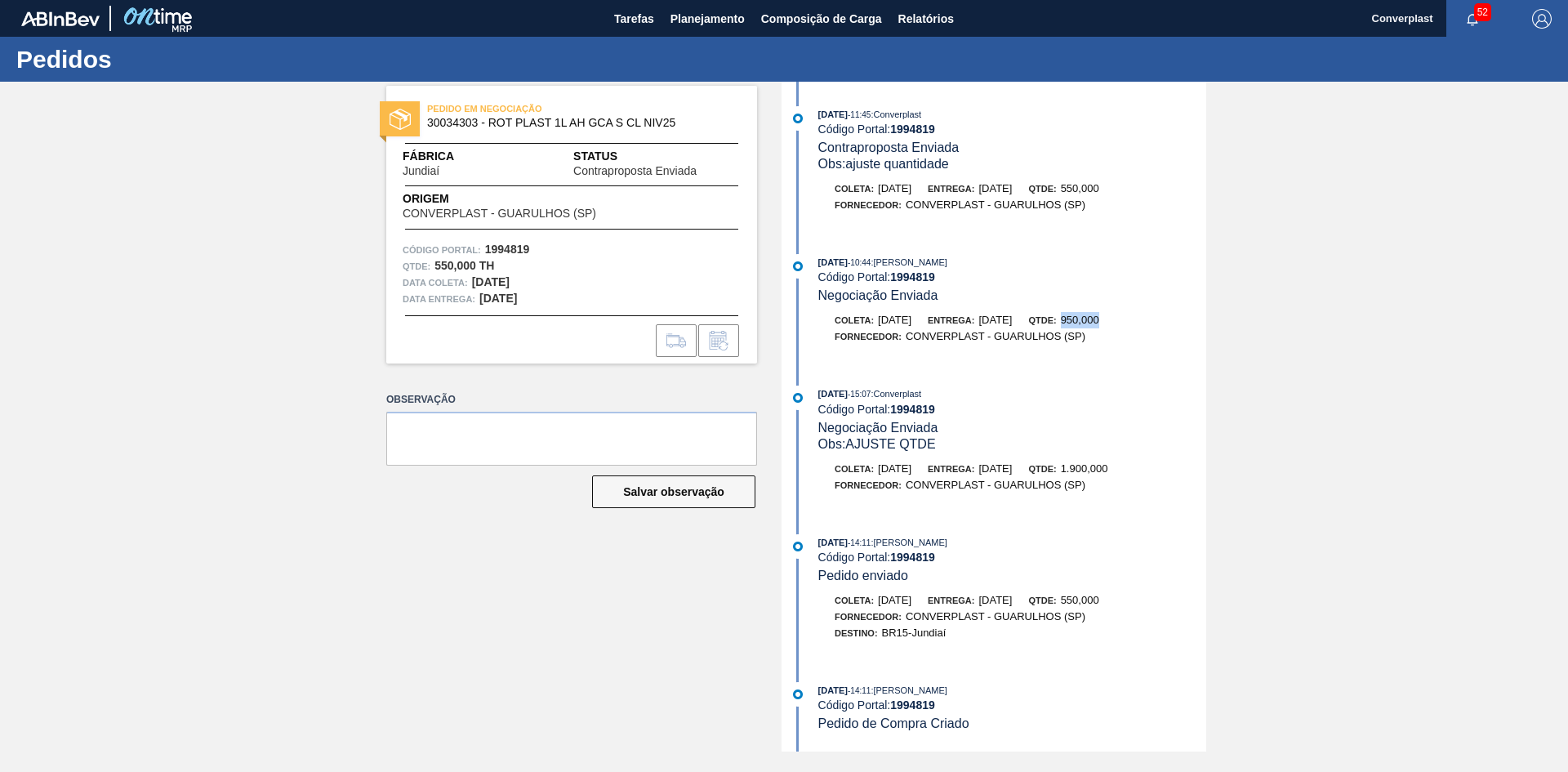
drag, startPoint x: 1098, startPoint y: 318, endPoint x: 1140, endPoint y: 323, distance: 42.3
click at [1140, 323] on div "Coleta: [DATE] Entrega: [DATE] Qtde: 950,000" at bounding box center [1012, 320] width 388 height 16
copy span "950,000"
